Goal: Task Accomplishment & Management: Manage account settings

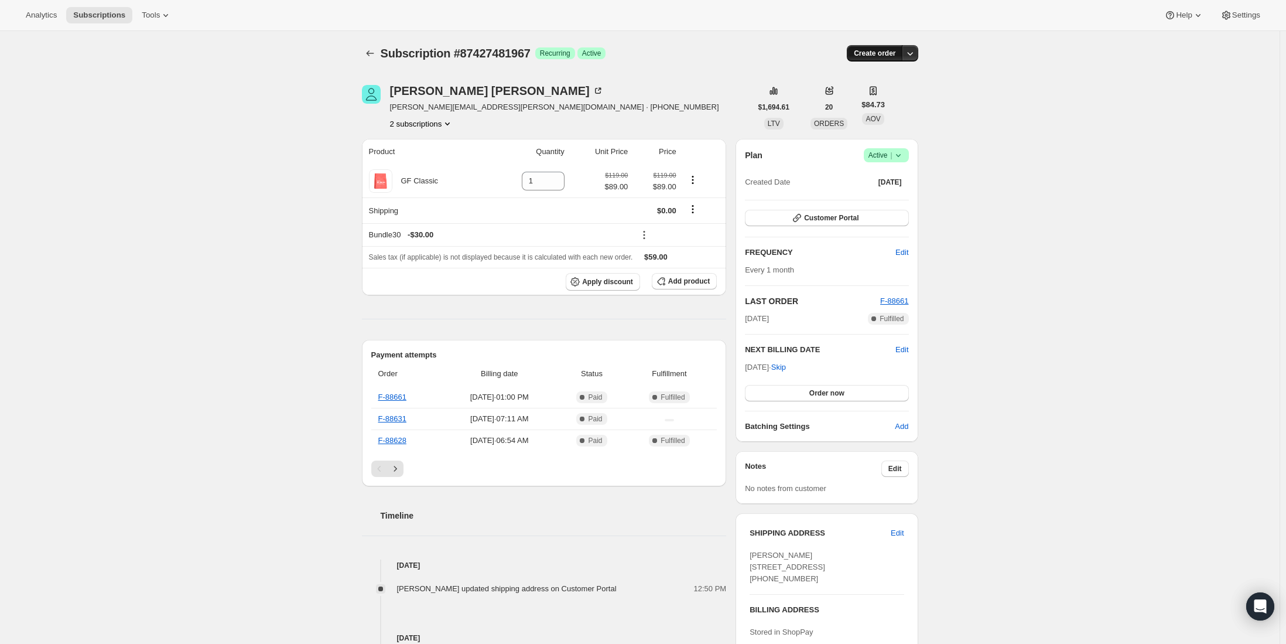
click at [885, 51] on span "Create order" at bounding box center [875, 53] width 42 height 9
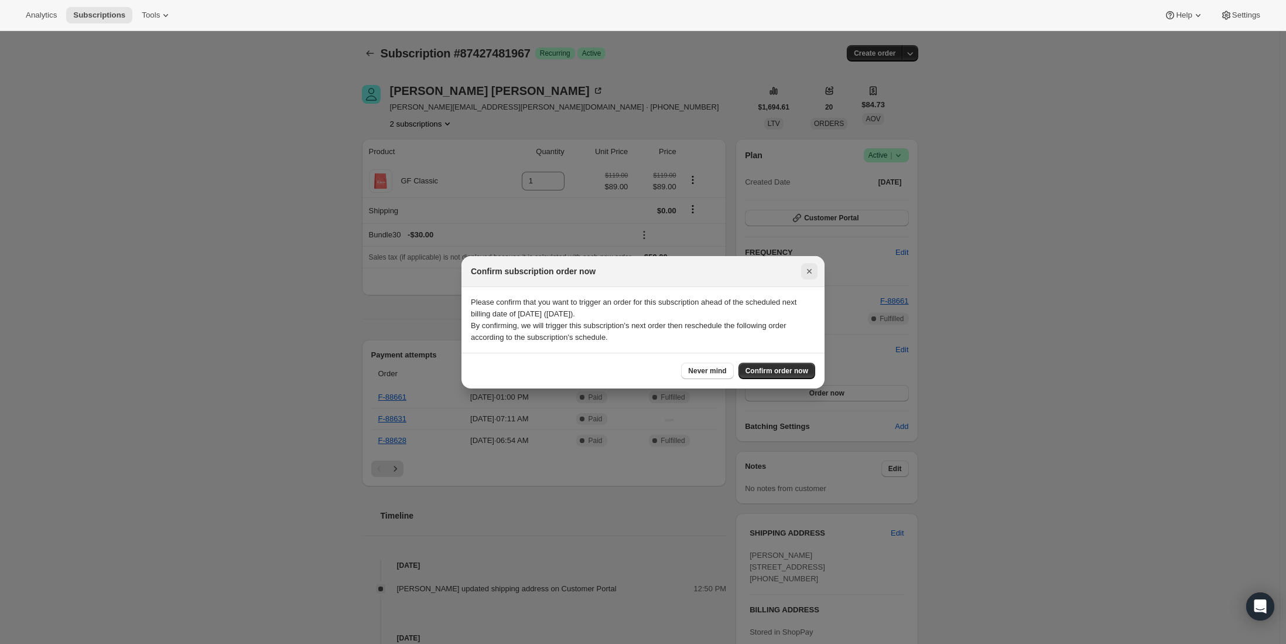
click at [812, 269] on icon "Close" at bounding box center [810, 271] width 12 height 12
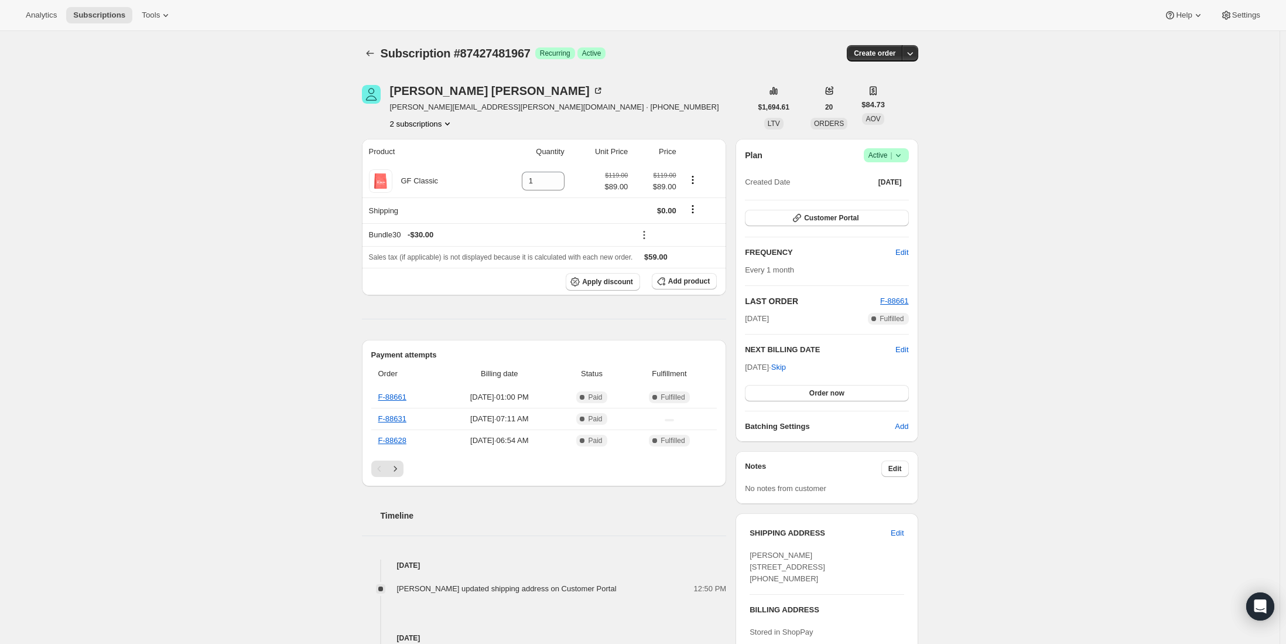
click at [374, 50] on icon "Subscriptions" at bounding box center [370, 53] width 12 height 12
